Goal: Task Accomplishment & Management: Manage account settings

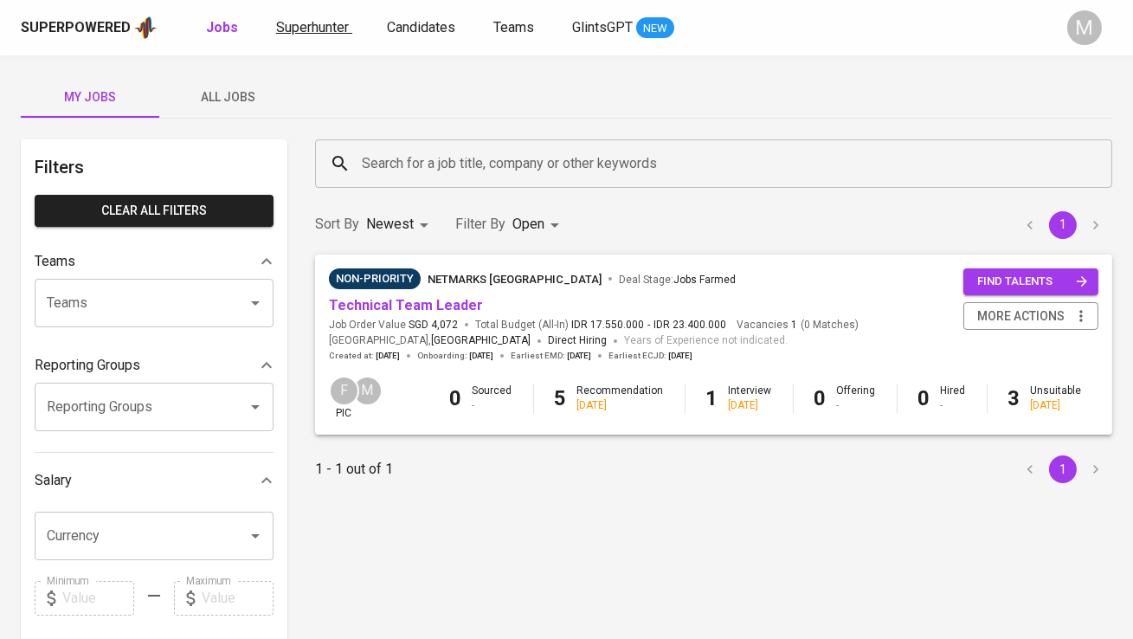
click at [325, 32] on span "Superhunter" at bounding box center [312, 27] width 73 height 16
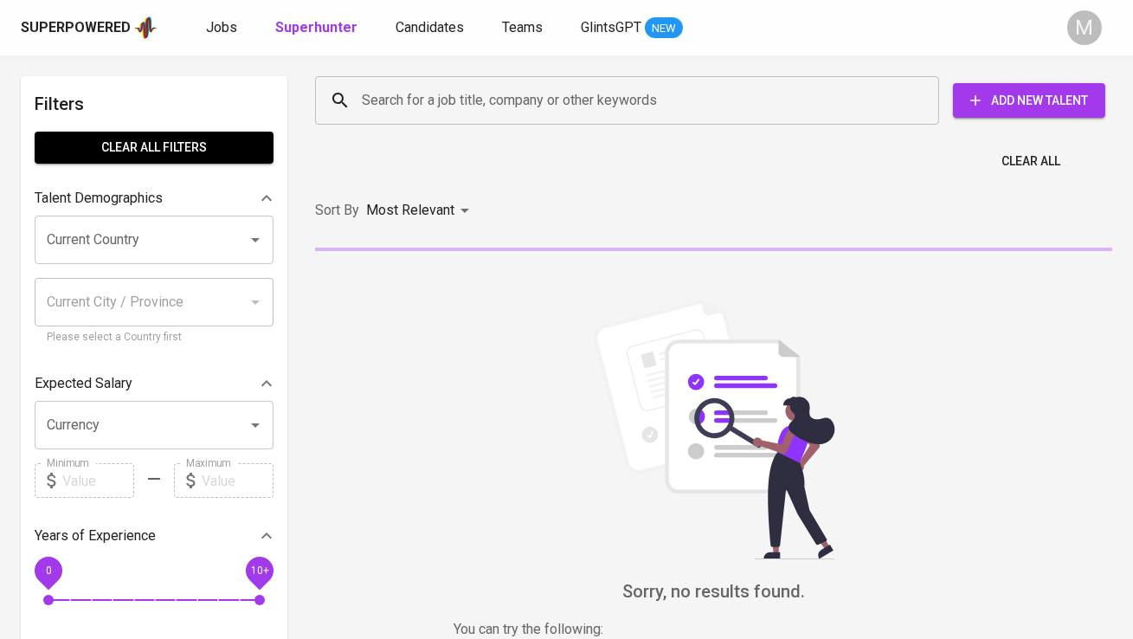
click at [398, 118] on div "Search for a job title, company or other keywords" at bounding box center [627, 100] width 624 height 48
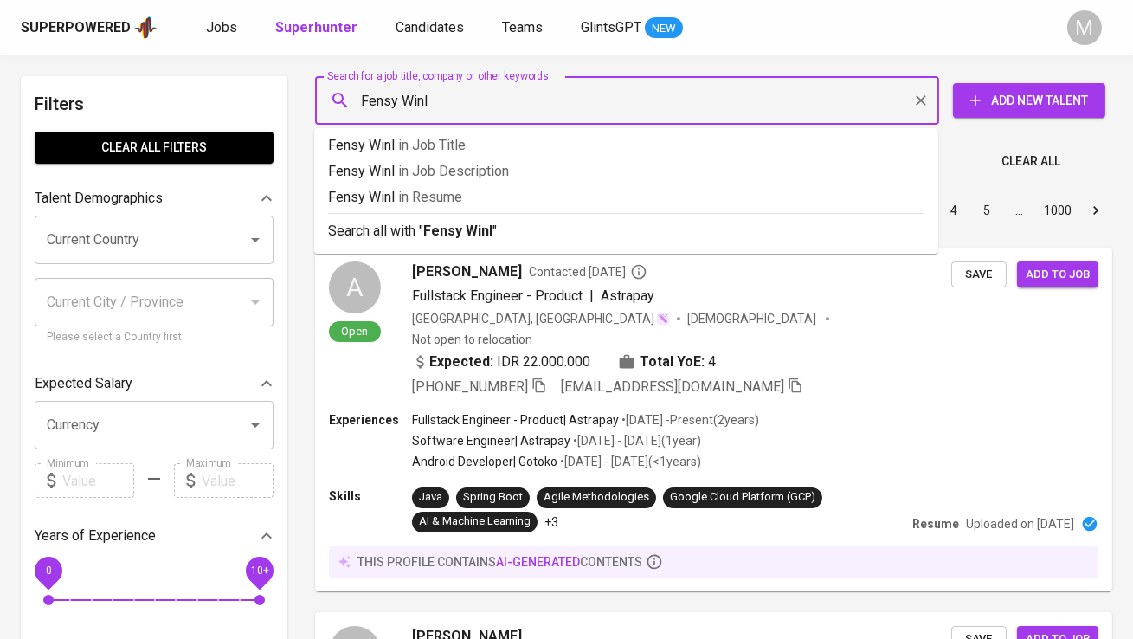
type input "Fensy Winly"
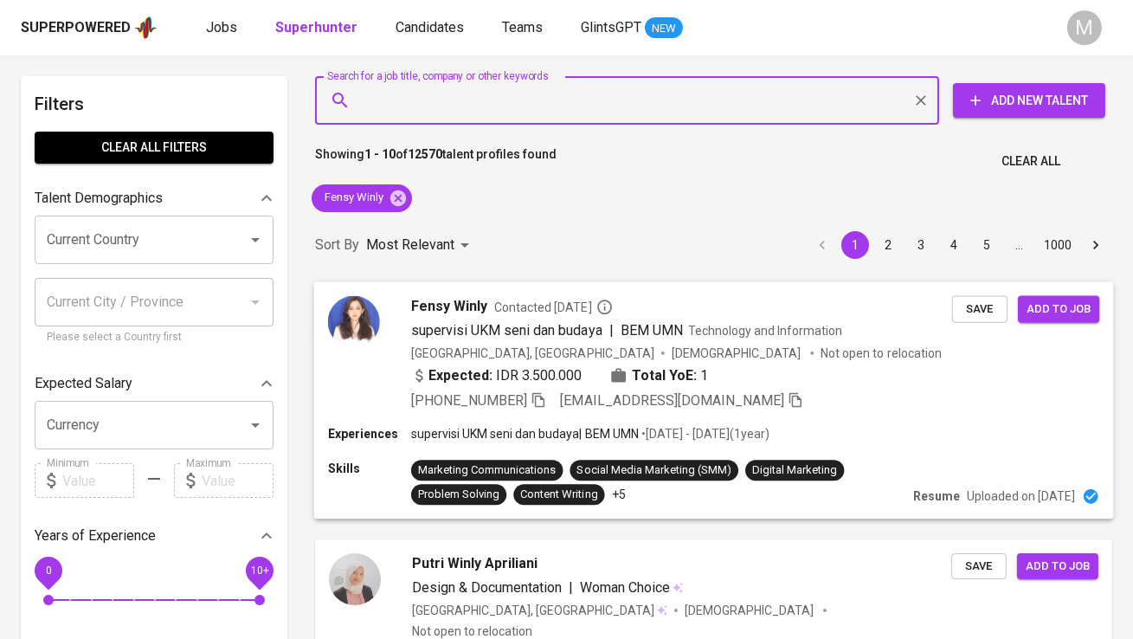
click at [346, 311] on img at bounding box center [354, 321] width 52 height 52
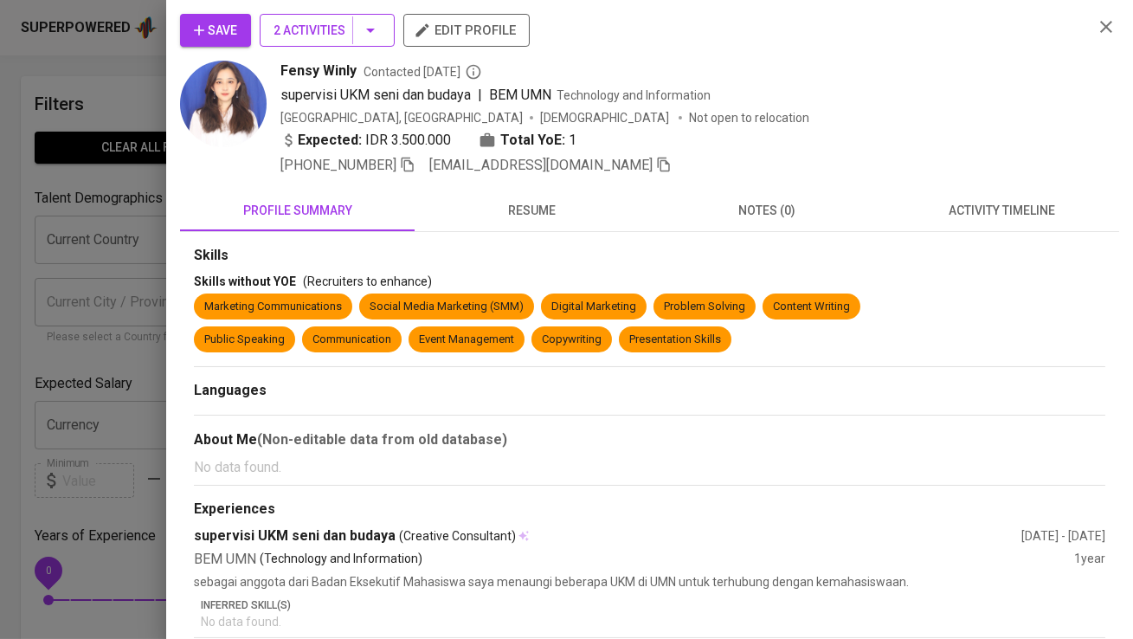
click at [313, 36] on span "2 Activities" at bounding box center [326, 31] width 107 height 22
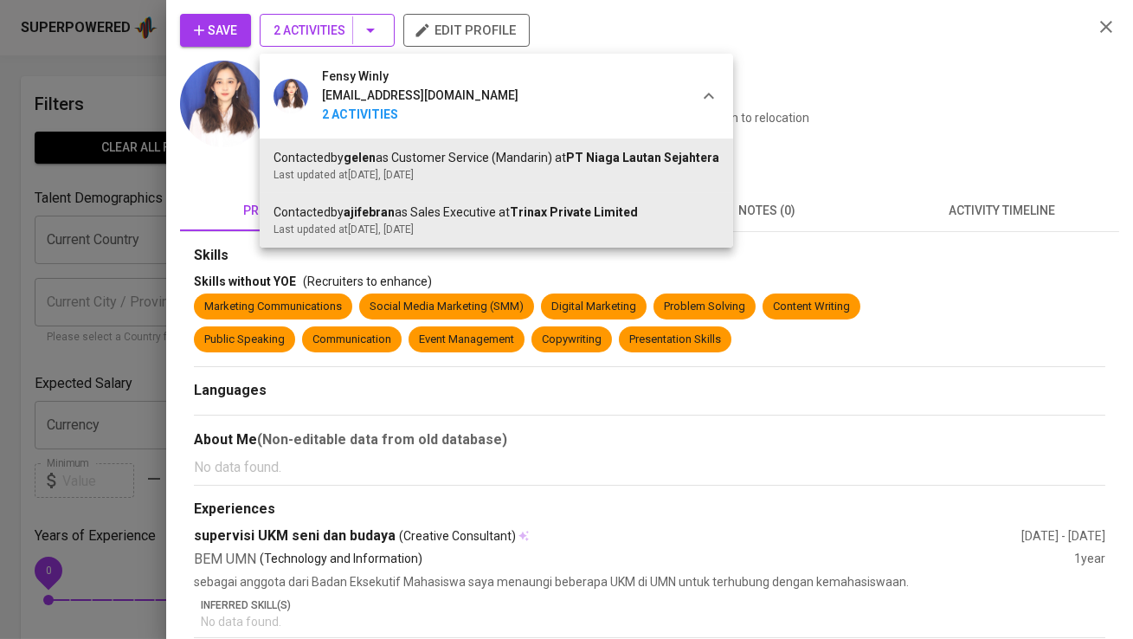
click at [313, 36] on div at bounding box center [566, 319] width 1133 height 639
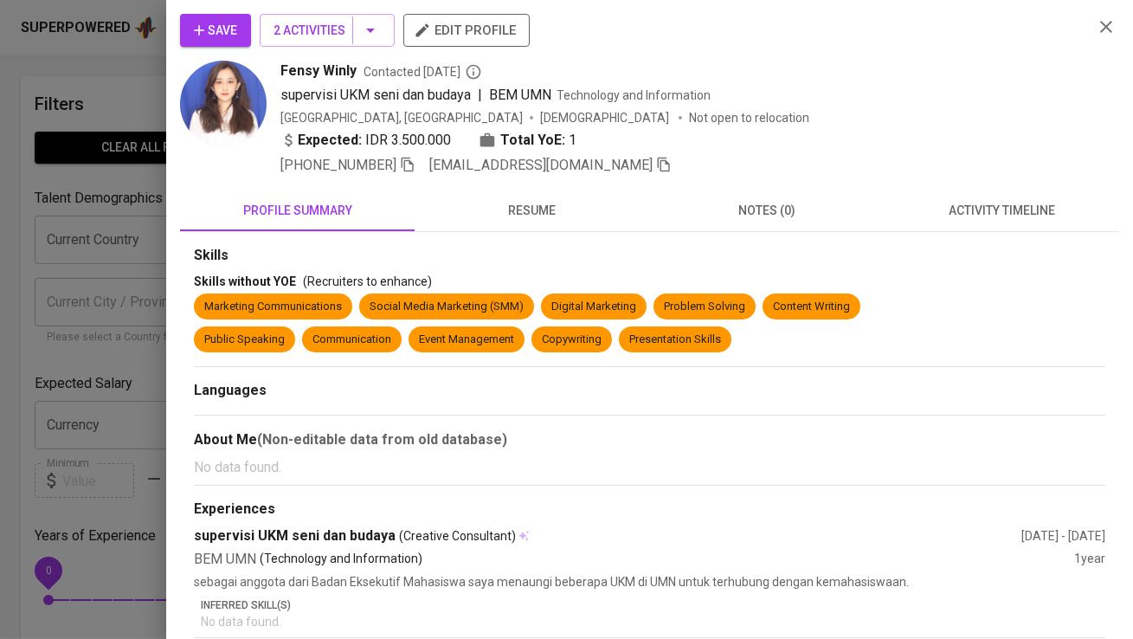
click at [222, 28] on span "Save" at bounding box center [215, 31] width 43 height 22
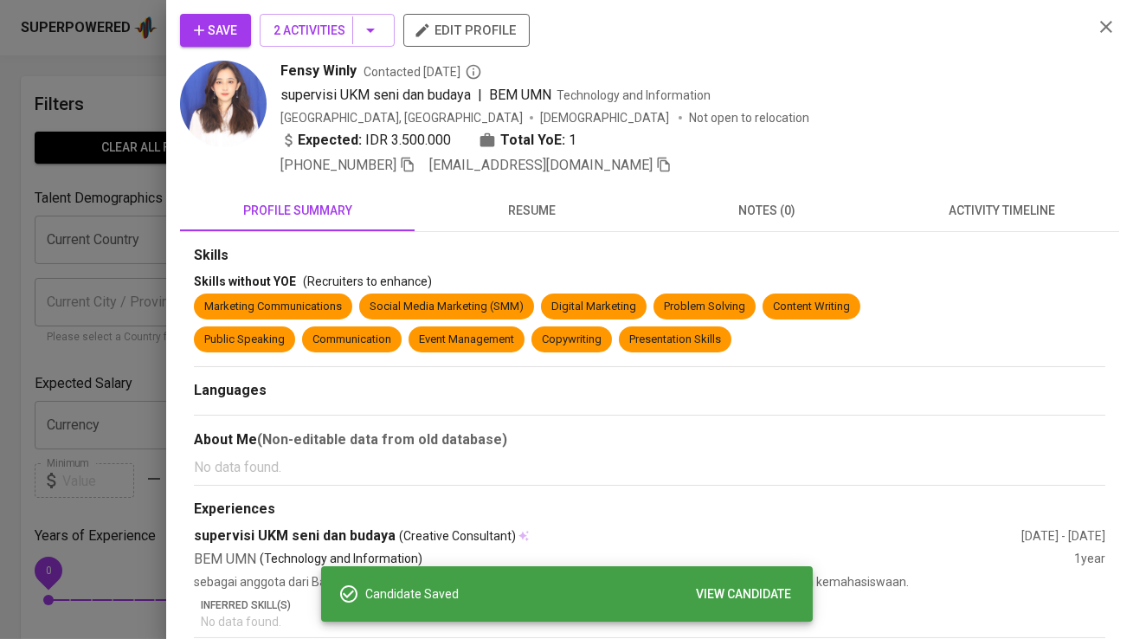
click at [656, 167] on icon "button" at bounding box center [664, 165] width 16 height 16
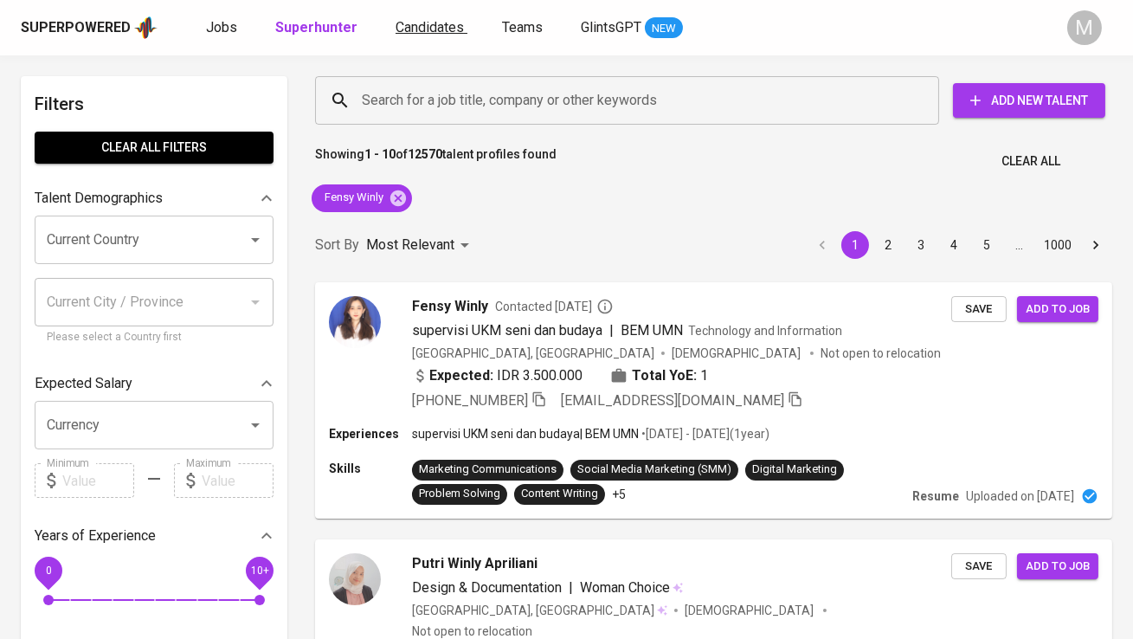
click at [425, 24] on span "Candidates" at bounding box center [430, 27] width 68 height 16
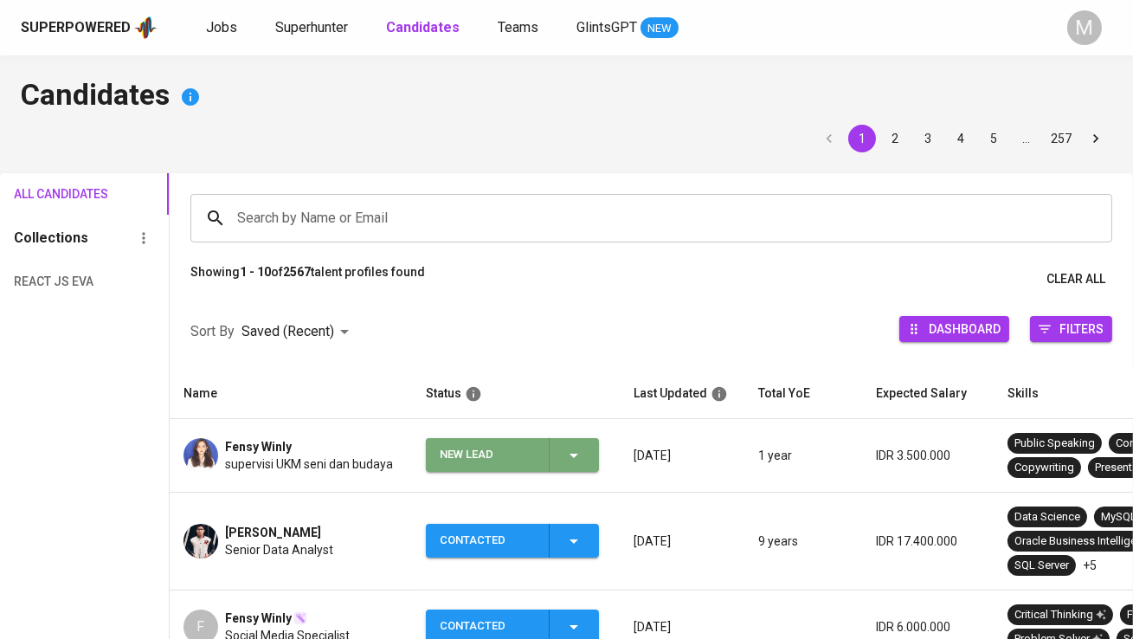
click at [466, 459] on div "New Lead" at bounding box center [487, 455] width 95 height 34
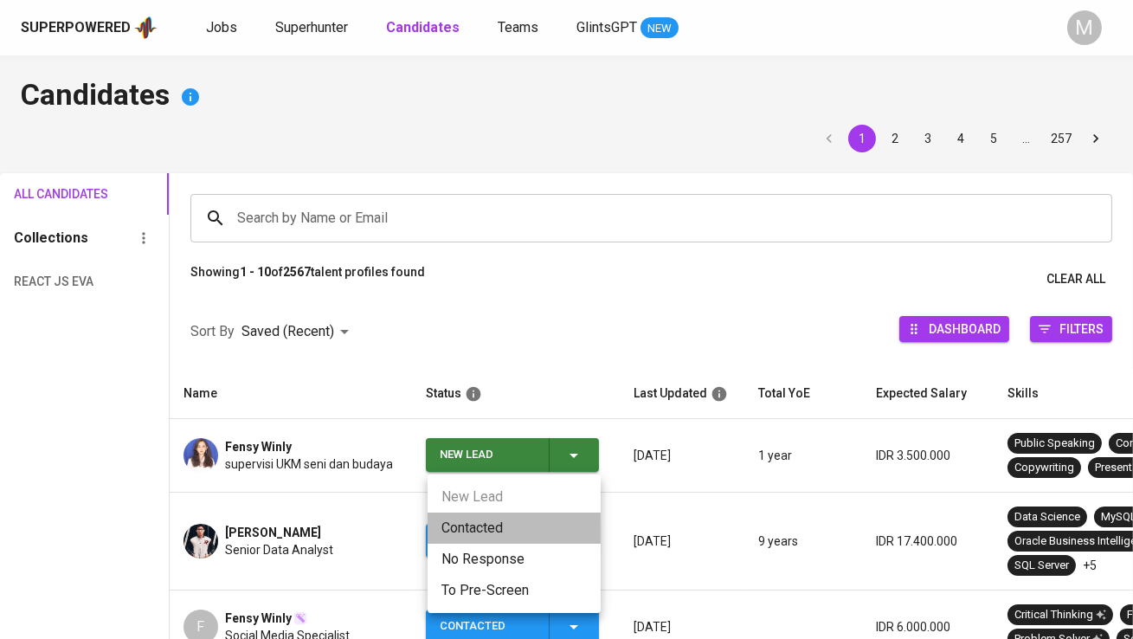
click at [468, 527] on li "Contacted" at bounding box center [514, 527] width 173 height 31
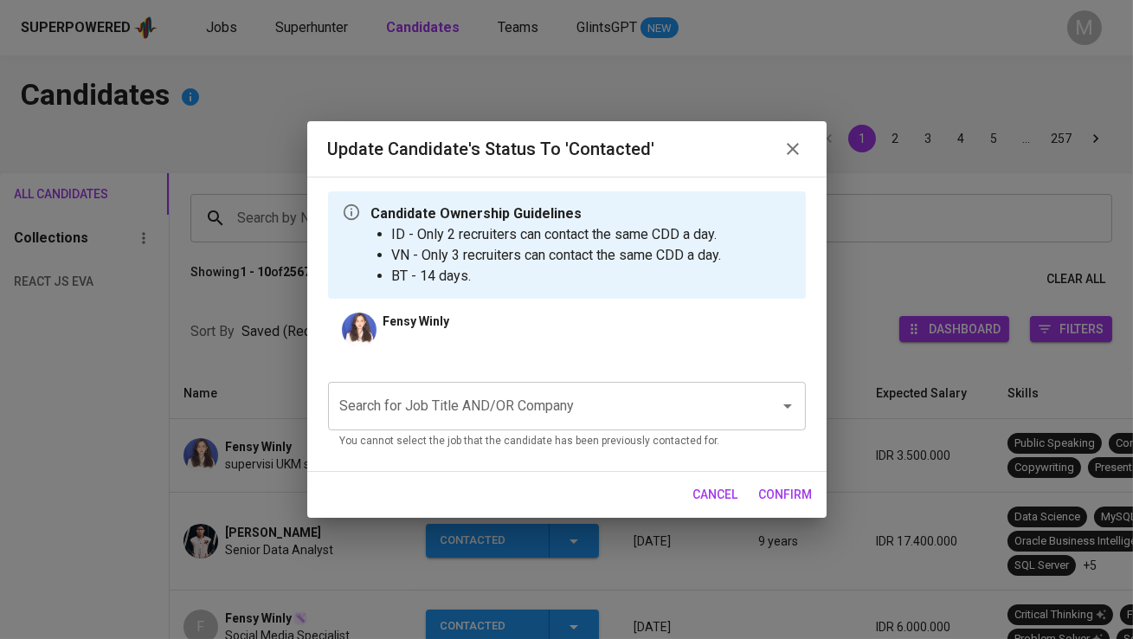
click at [447, 409] on input "Search for Job Title AND/OR Company" at bounding box center [543, 405] width 414 height 33
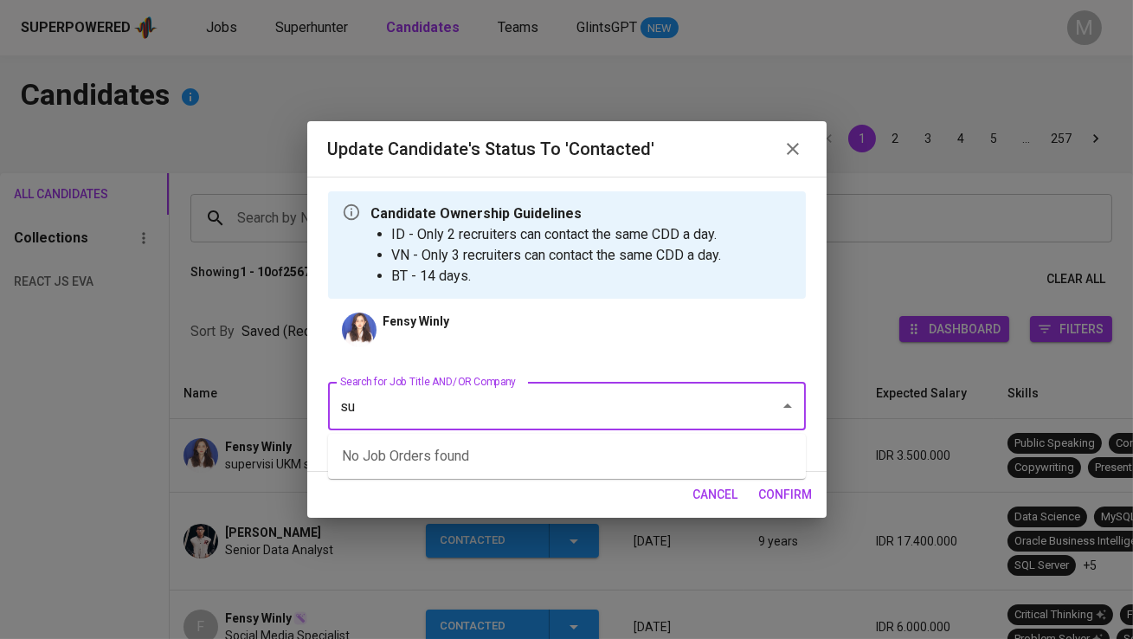
type input "sup"
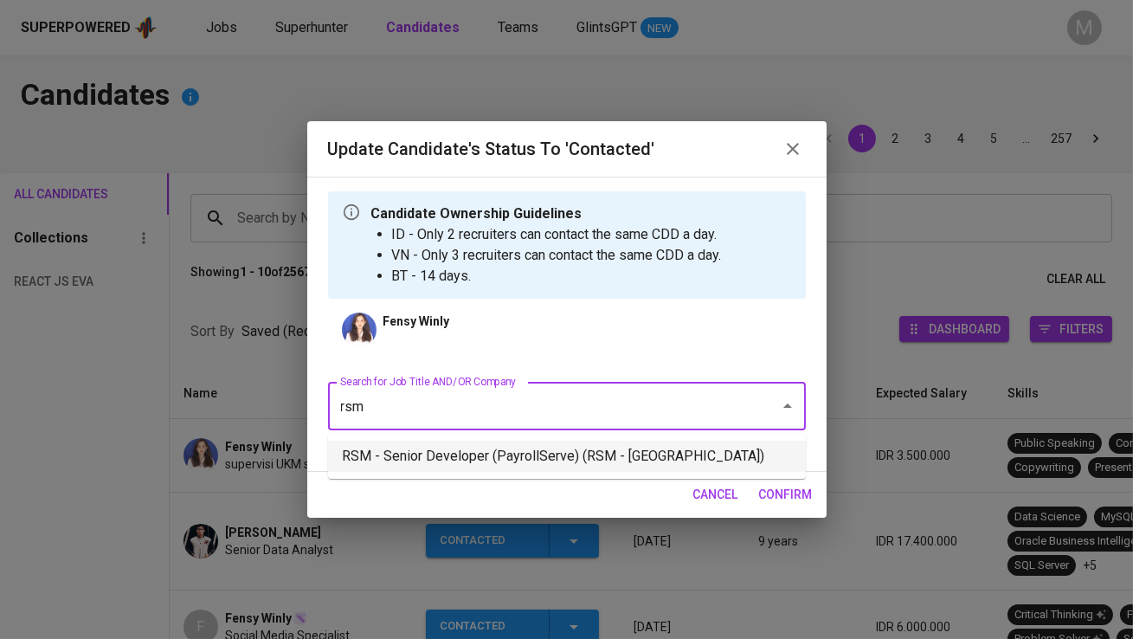
click at [513, 458] on li "RSM - Senior Developer (PayrollServe) (RSM - [GEOGRAPHIC_DATA])" at bounding box center [567, 456] width 478 height 31
type input "rsm"
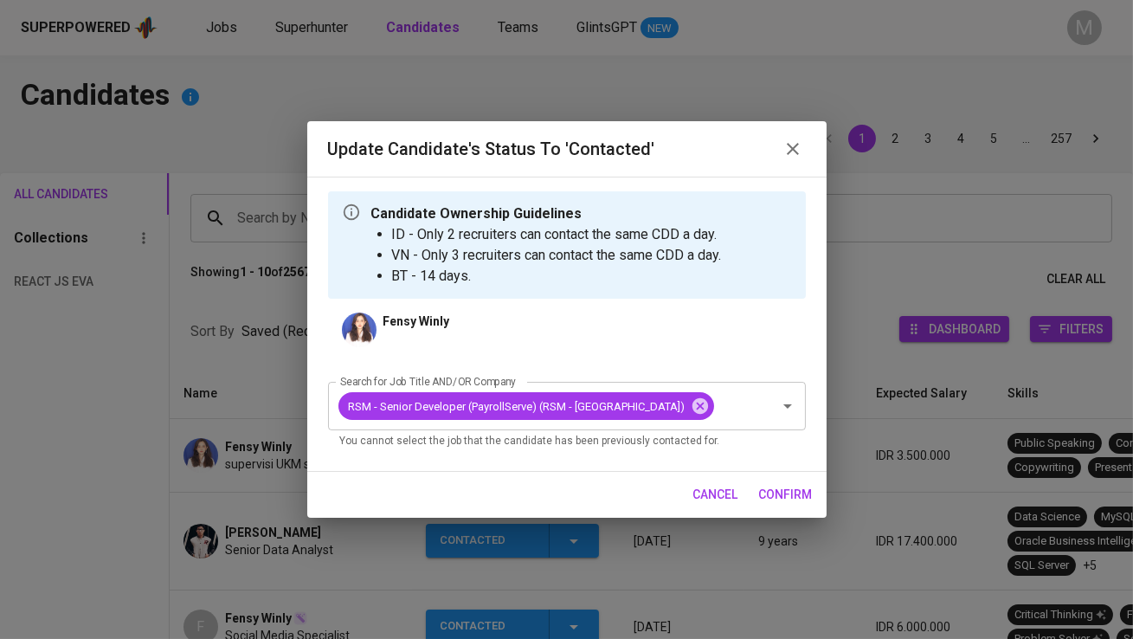
click at [772, 488] on span "confirm" at bounding box center [786, 495] width 54 height 22
